Goal: Use online tool/utility: Use online tool/utility

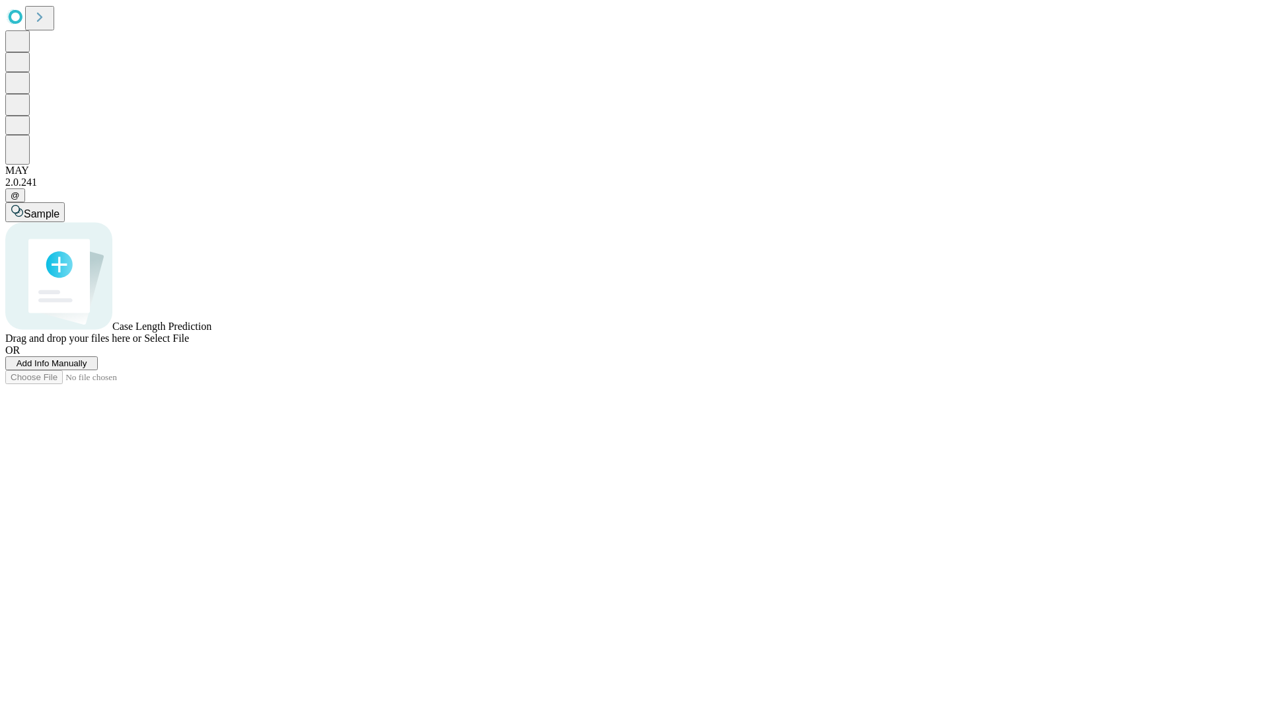
click at [189, 344] on span "Select File" at bounding box center [166, 337] width 45 height 11
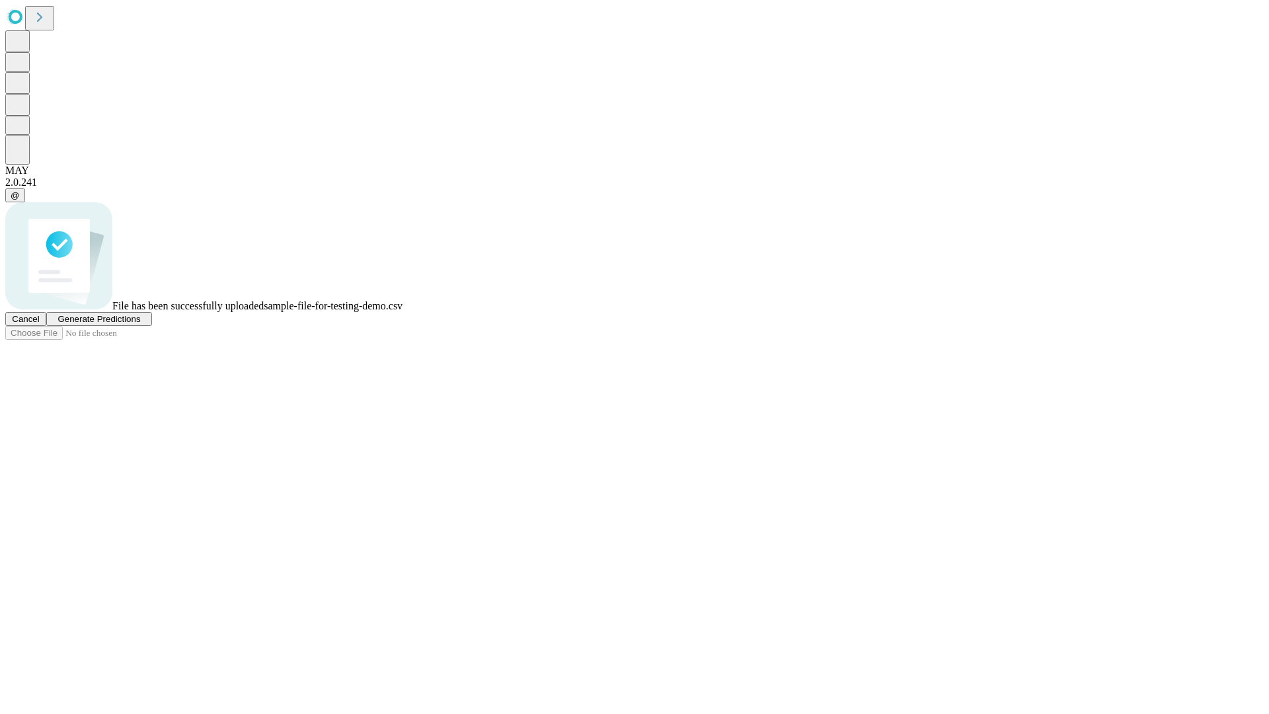
click at [140, 324] on span "Generate Predictions" at bounding box center [98, 319] width 83 height 10
